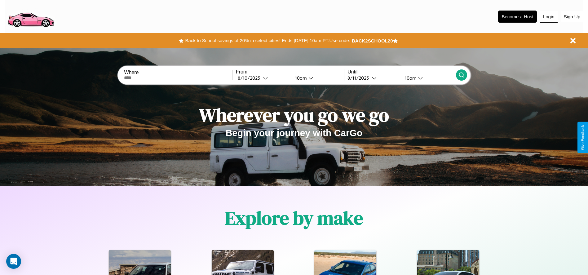
click at [549, 16] on button "Login" at bounding box center [549, 17] width 18 height 12
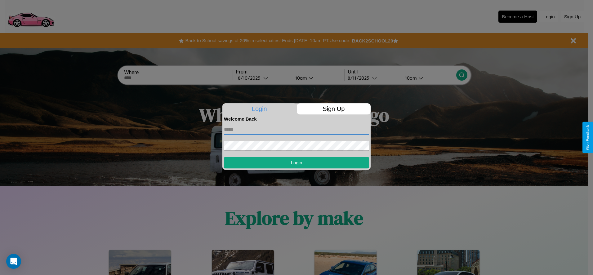
click at [296, 129] on input "text" at bounding box center [296, 130] width 145 height 10
type input "**********"
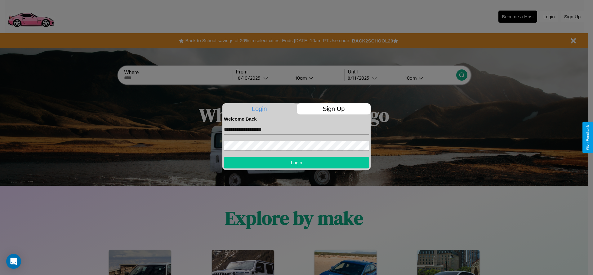
click at [296, 162] on button "Login" at bounding box center [296, 162] width 145 height 11
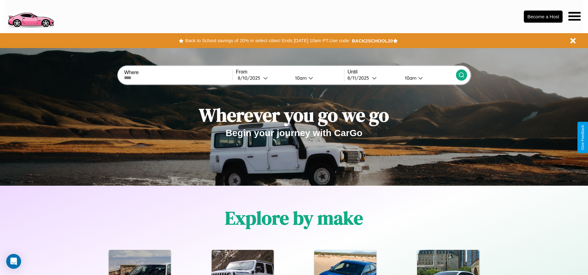
click at [574, 16] on icon at bounding box center [575, 16] width 12 height 9
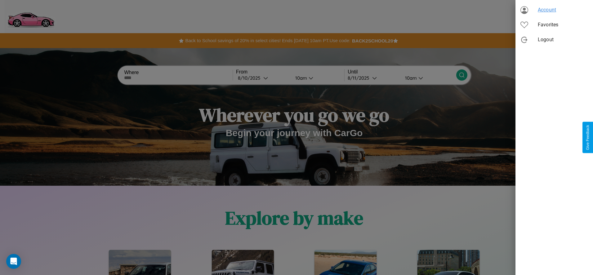
click at [554, 10] on span "Account" at bounding box center [563, 9] width 50 height 7
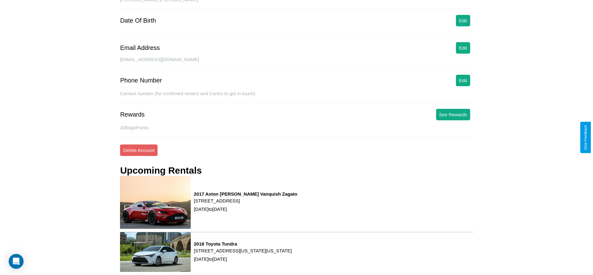
scroll to position [84, 0]
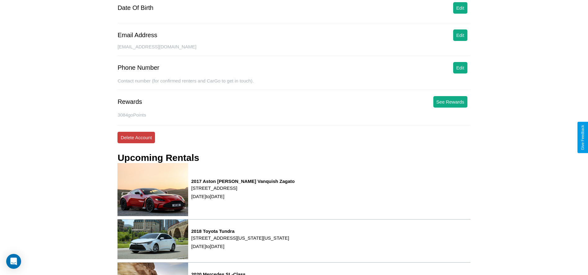
click at [136, 137] on button "Delete Account" at bounding box center [136, 137] width 38 height 11
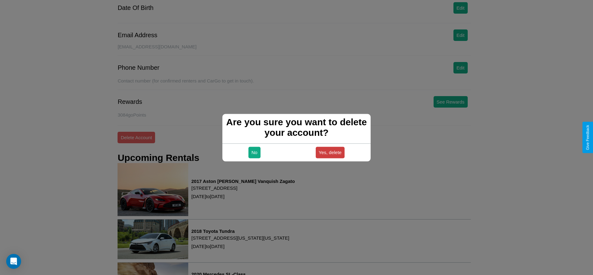
click at [330, 152] on button "Yes, delete" at bounding box center [330, 152] width 29 height 11
